Goal: Task Accomplishment & Management: Manage account settings

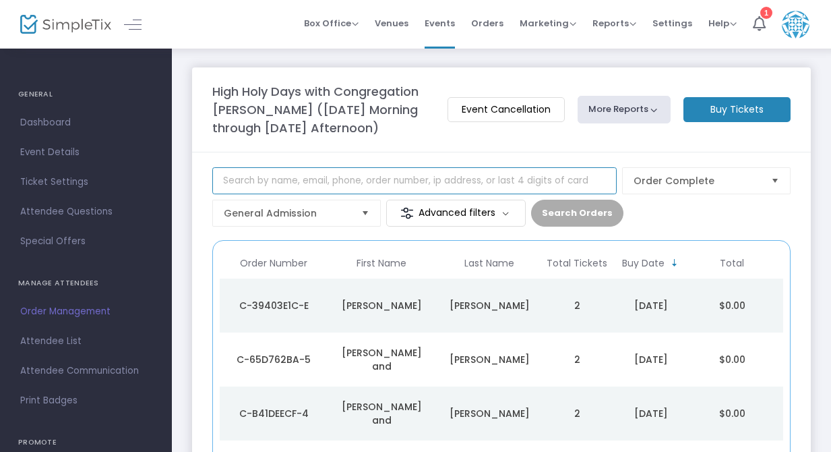
click at [275, 194] on input at bounding box center [414, 180] width 404 height 27
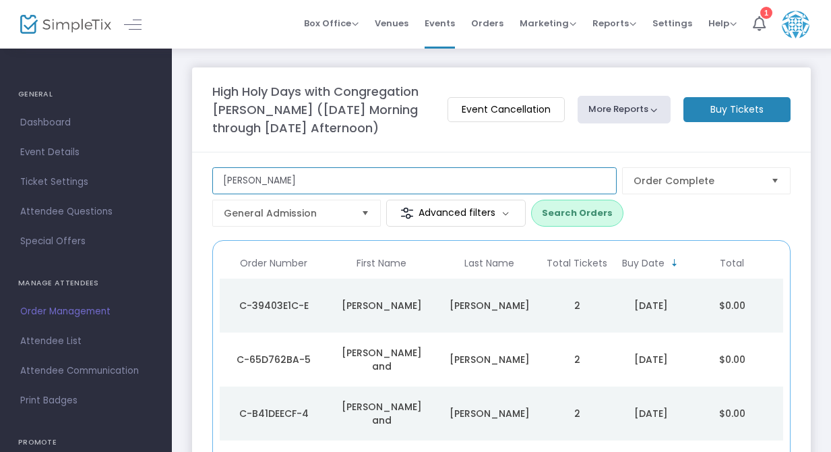
type input "[PERSON_NAME]"
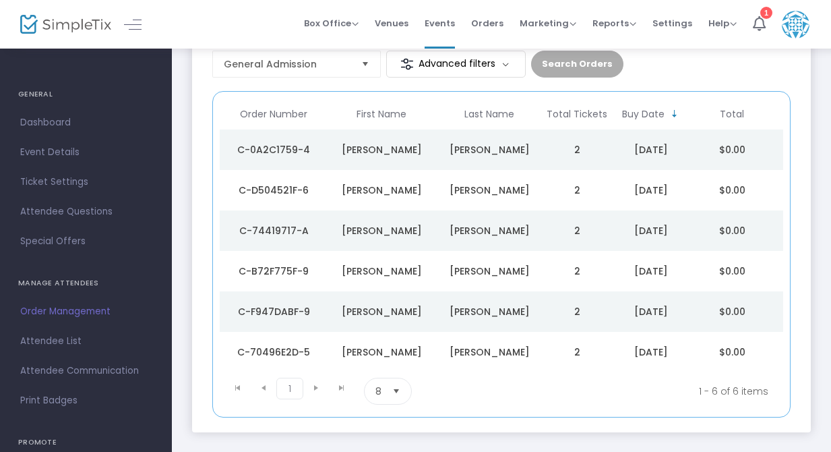
scroll to position [154, 0]
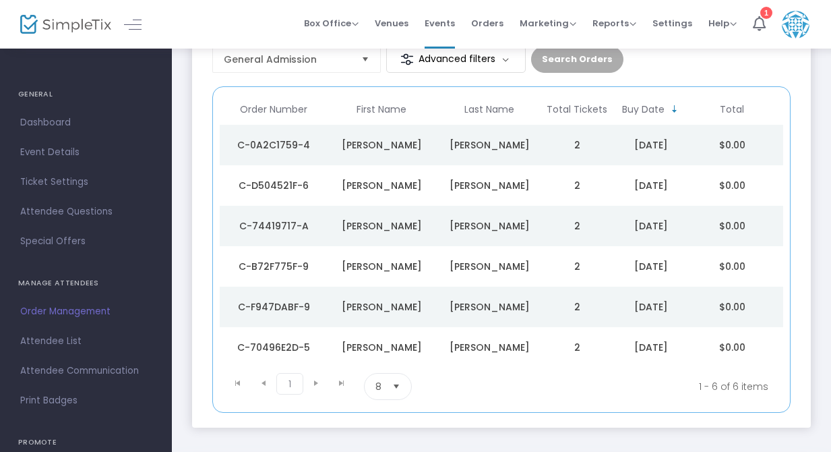
click at [430, 354] on div "[PERSON_NAME]" at bounding box center [381, 346] width 101 height 13
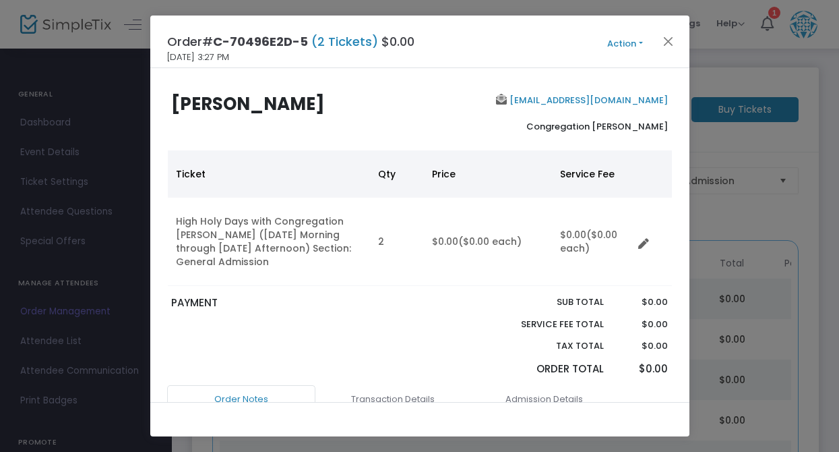
scroll to position [8, 0]
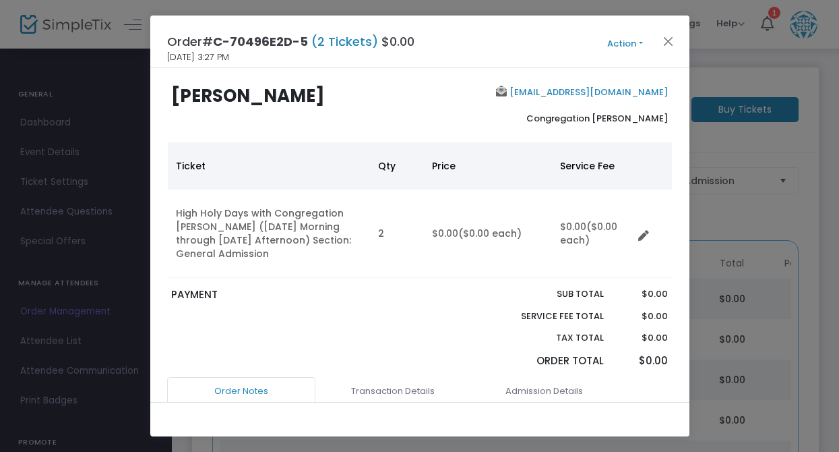
click at [641, 43] on button "Action" at bounding box center [625, 43] width 81 height 15
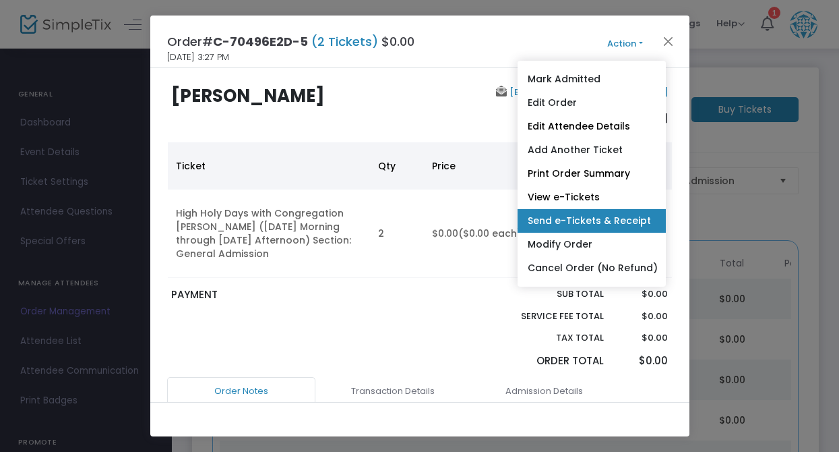
click at [580, 218] on link "Send e-Tickets & Receipt" at bounding box center [592, 221] width 148 height 24
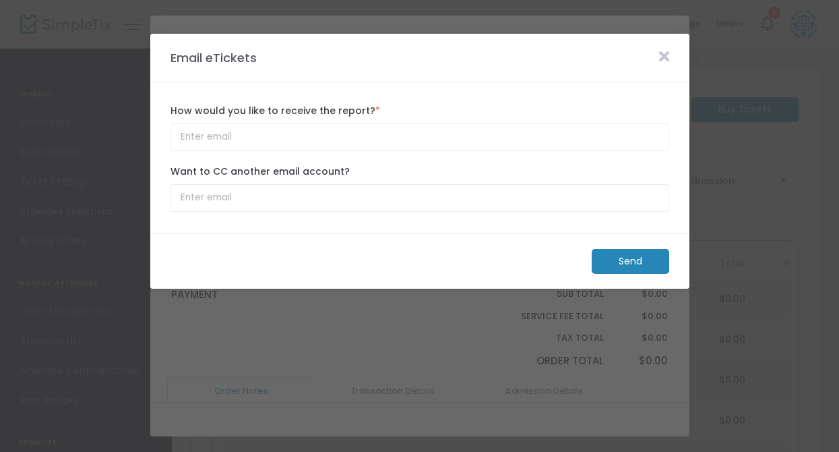
click at [607, 257] on m-button "Send" at bounding box center [631, 261] width 78 height 25
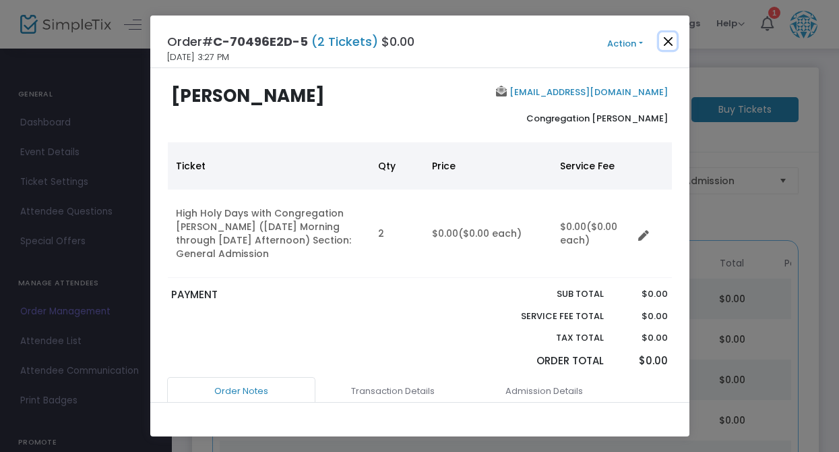
click at [669, 38] on button "Close" at bounding box center [668, 41] width 18 height 18
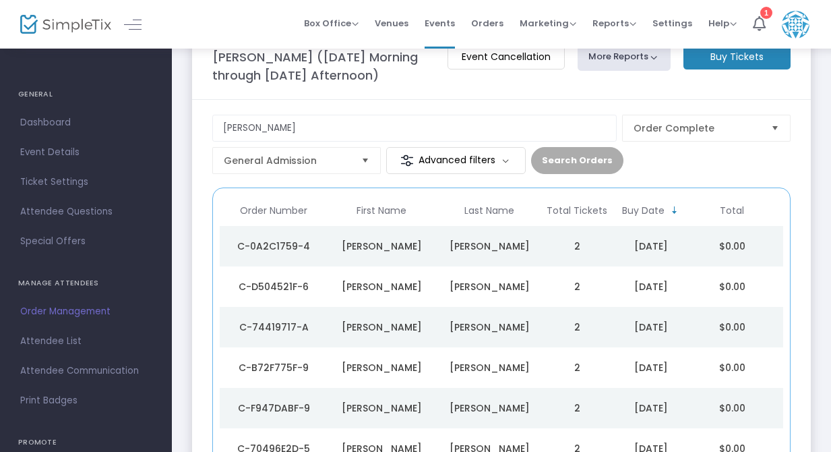
scroll to position [88, 0]
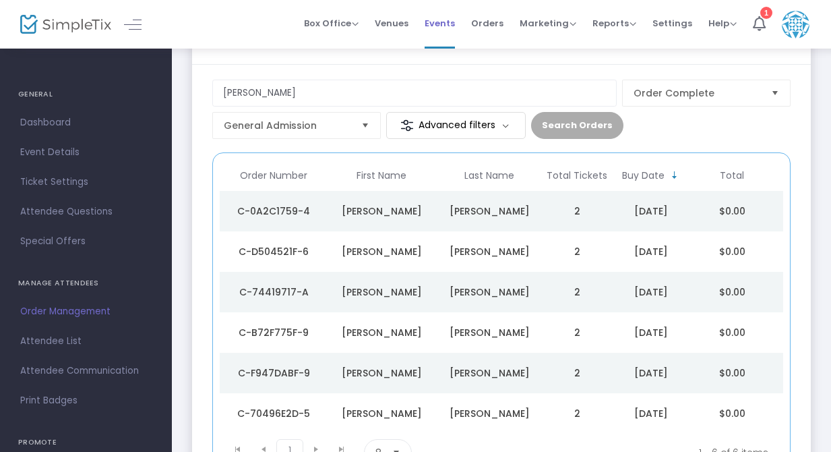
click at [448, 22] on span "Events" at bounding box center [440, 23] width 30 height 34
